Goal: Task Accomplishment & Management: Use online tool/utility

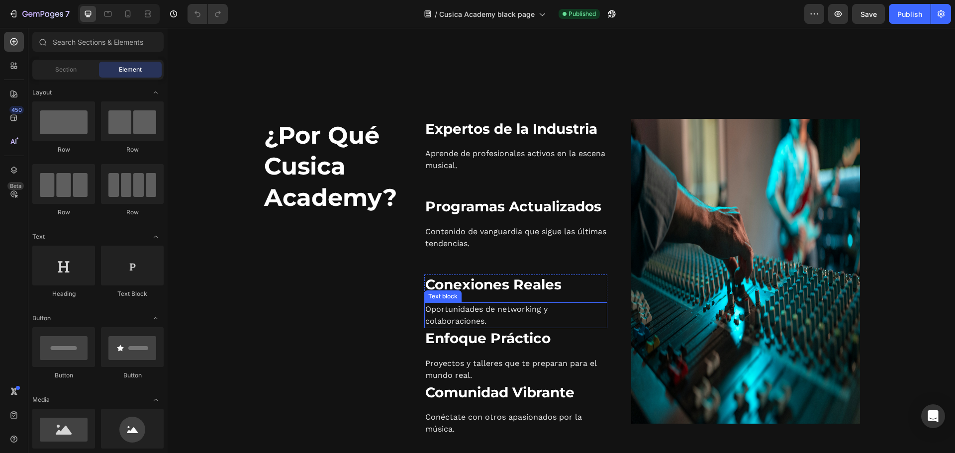
radio input "false"
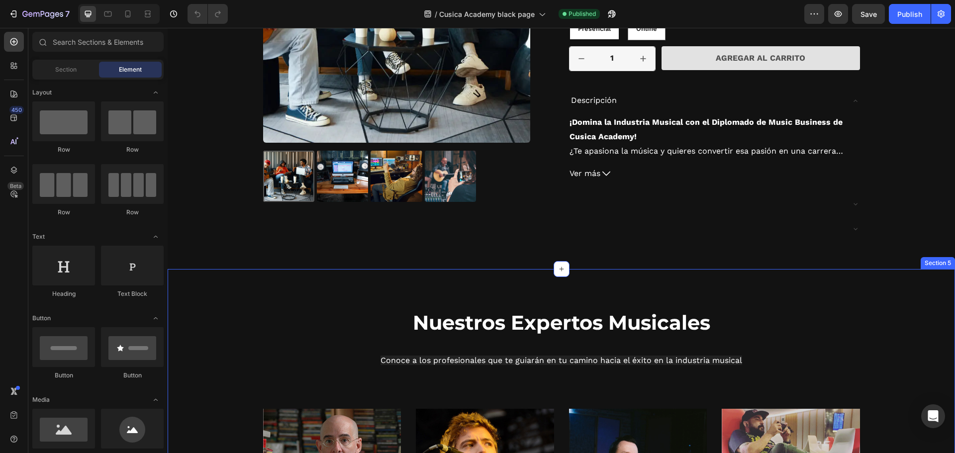
scroll to position [1161, 0]
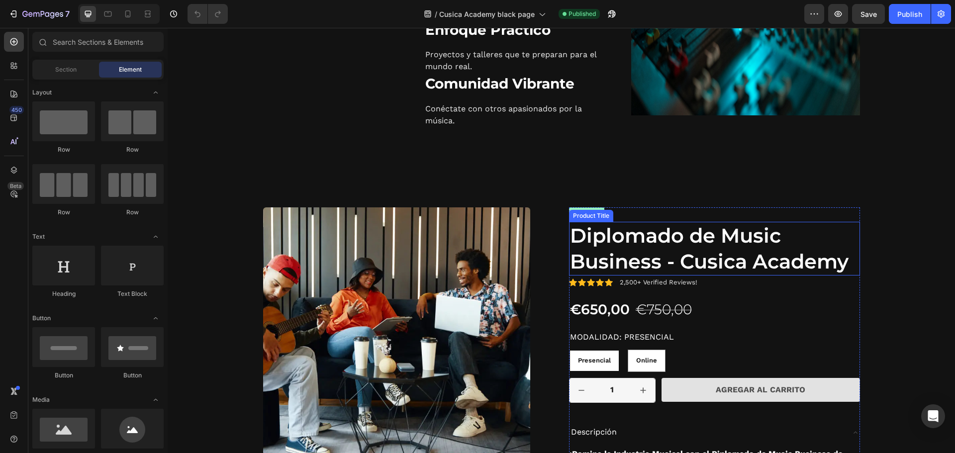
click at [739, 250] on h1 "Diplomado de Music Business - Cusica Academy" at bounding box center [714, 249] width 291 height 54
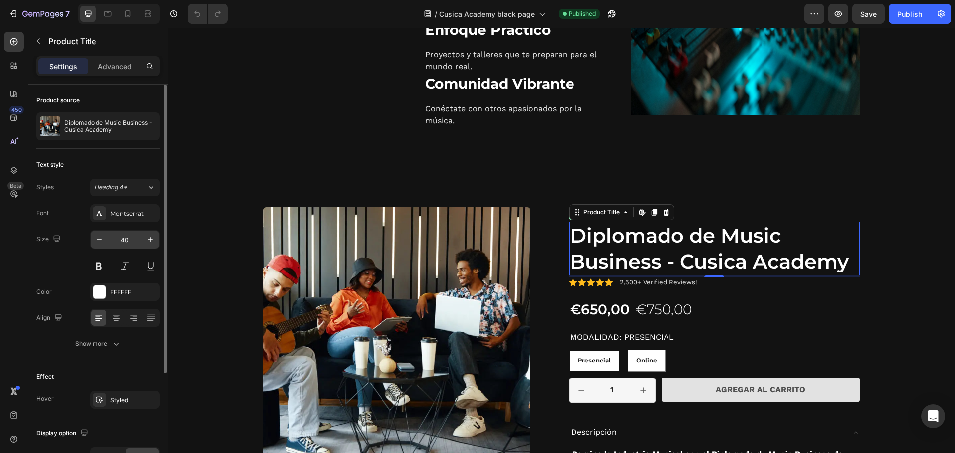
scroll to position [148, 0]
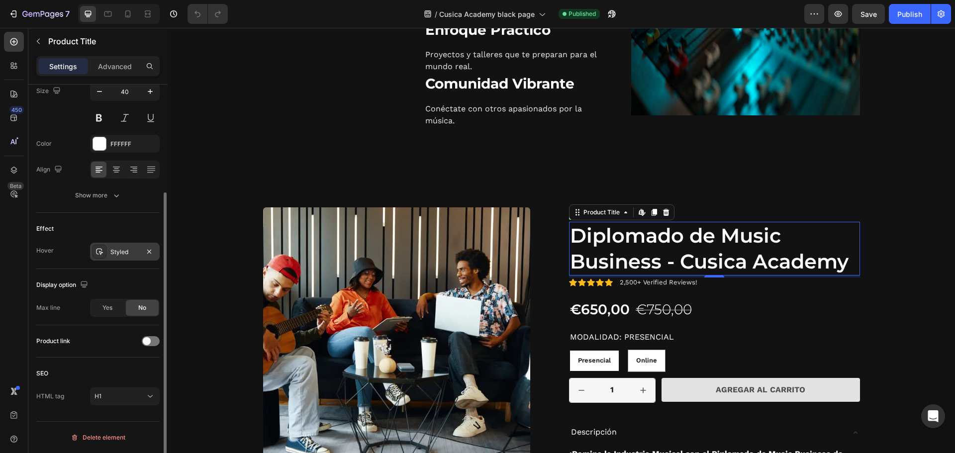
click at [112, 254] on div "Styled" at bounding box center [124, 252] width 29 height 9
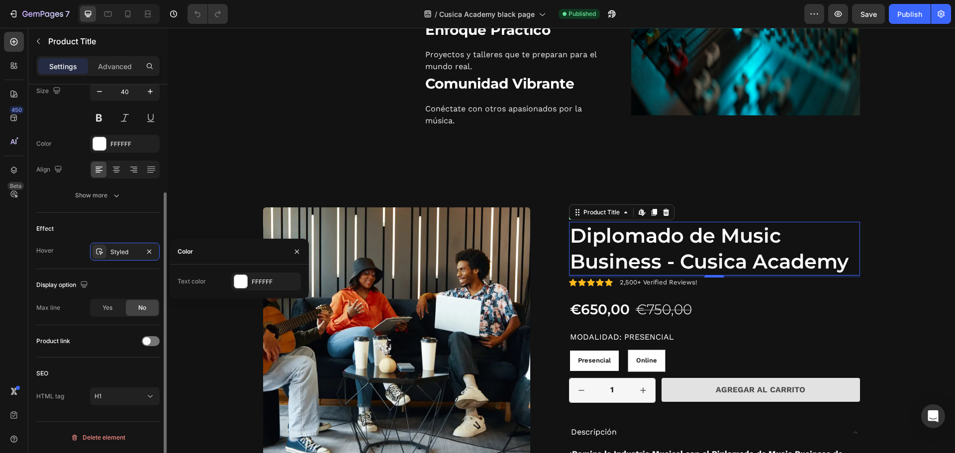
click at [80, 252] on div "Hover Styled" at bounding box center [97, 252] width 123 height 18
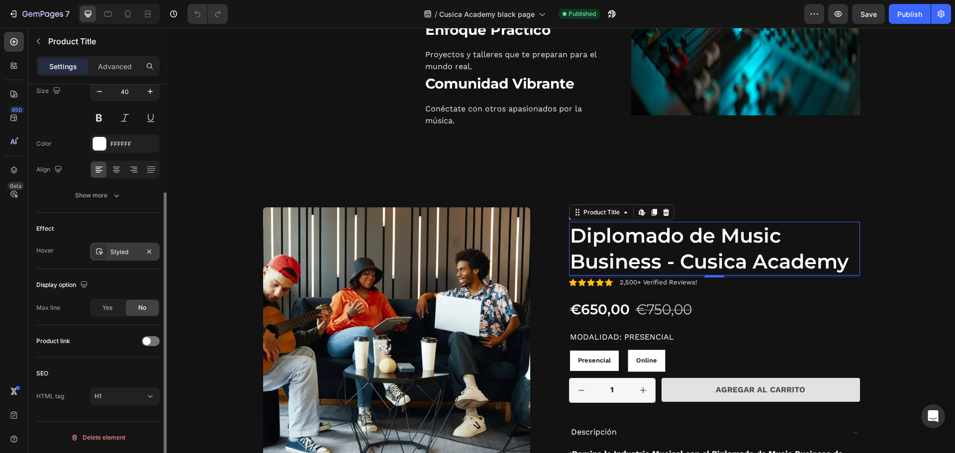
click at [96, 251] on icon at bounding box center [100, 252] width 8 height 8
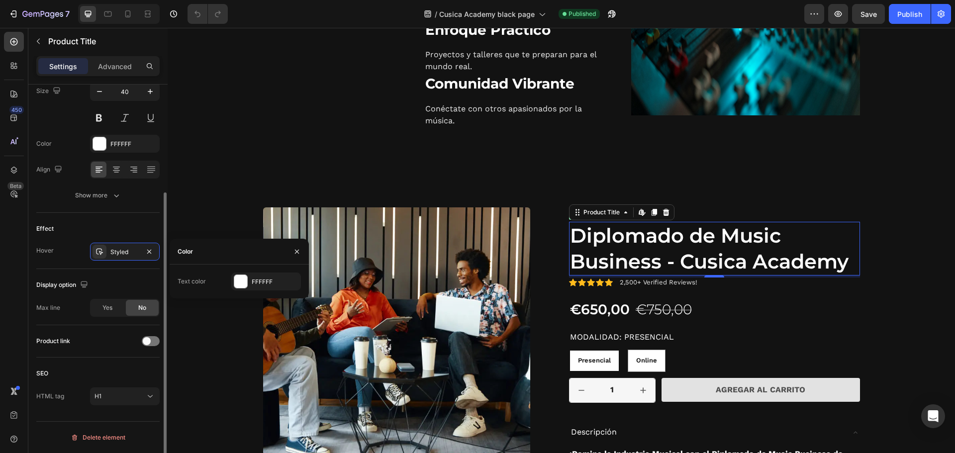
click at [90, 254] on div "Hover Styled" at bounding box center [97, 252] width 123 height 18
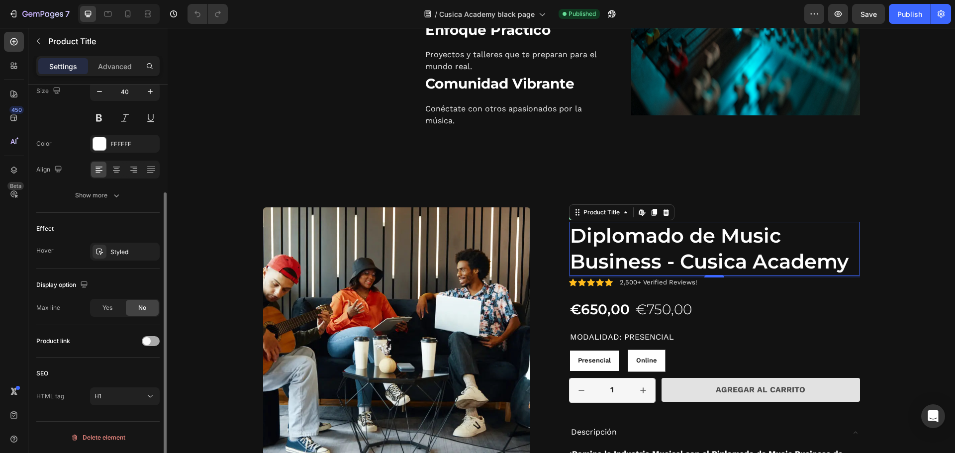
click at [145, 344] on span at bounding box center [147, 341] width 8 height 8
click at [907, 19] on button "Publish" at bounding box center [910, 14] width 42 height 20
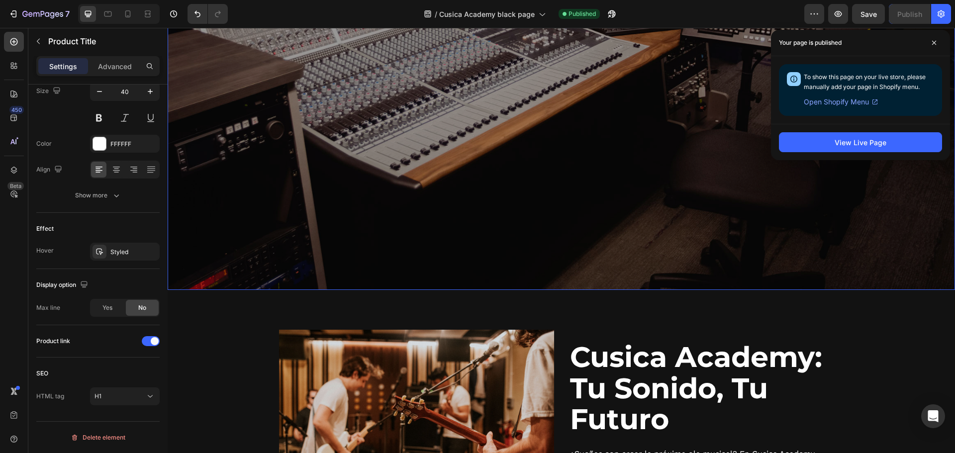
scroll to position [497, 0]
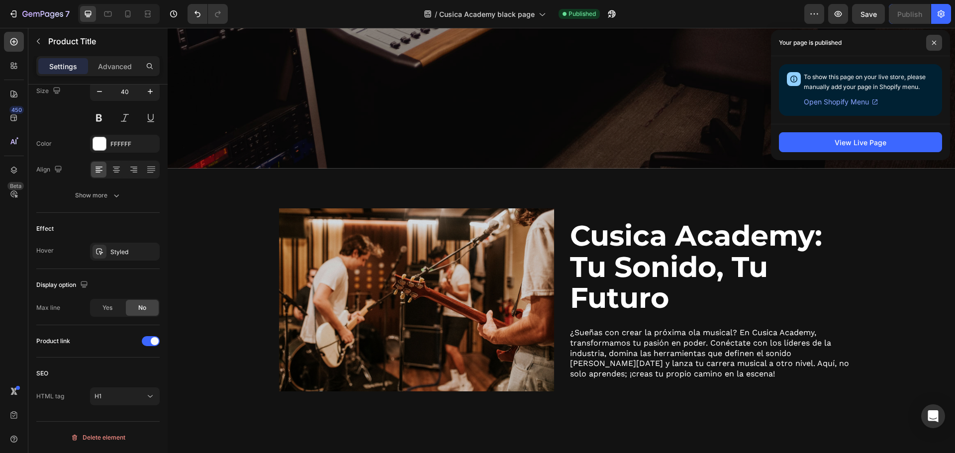
click at [933, 41] on icon at bounding box center [934, 43] width 4 height 4
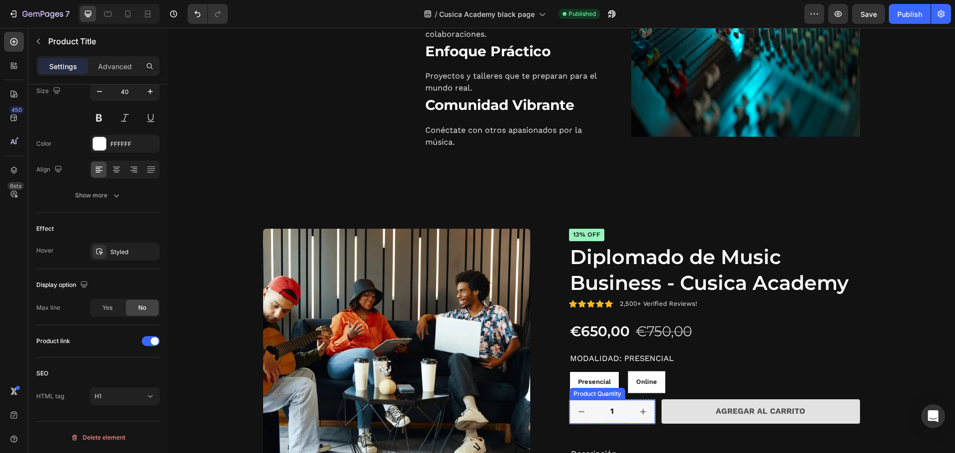
scroll to position [448, 0]
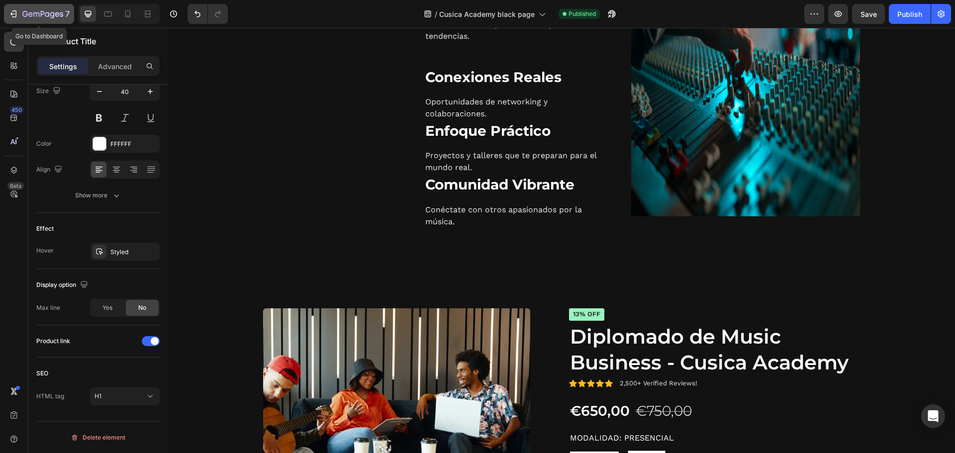
click at [18, 14] on div "7" at bounding box center [38, 14] width 61 height 12
